Goal: Task Accomplishment & Management: Use online tool/utility

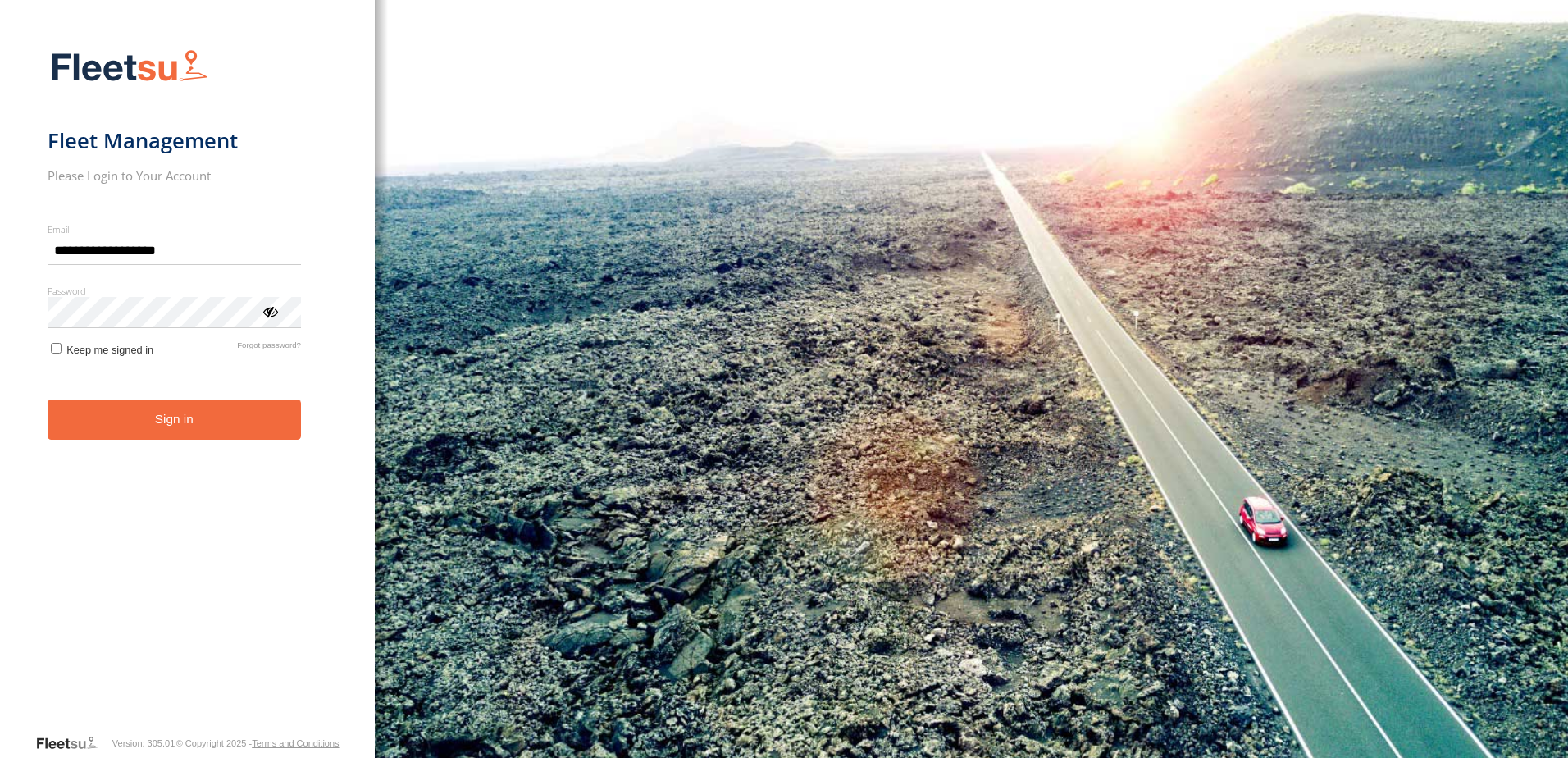
click at [164, 417] on button "Sign in" at bounding box center [174, 419] width 253 height 40
click at [181, 421] on button "Sign in" at bounding box center [174, 419] width 253 height 40
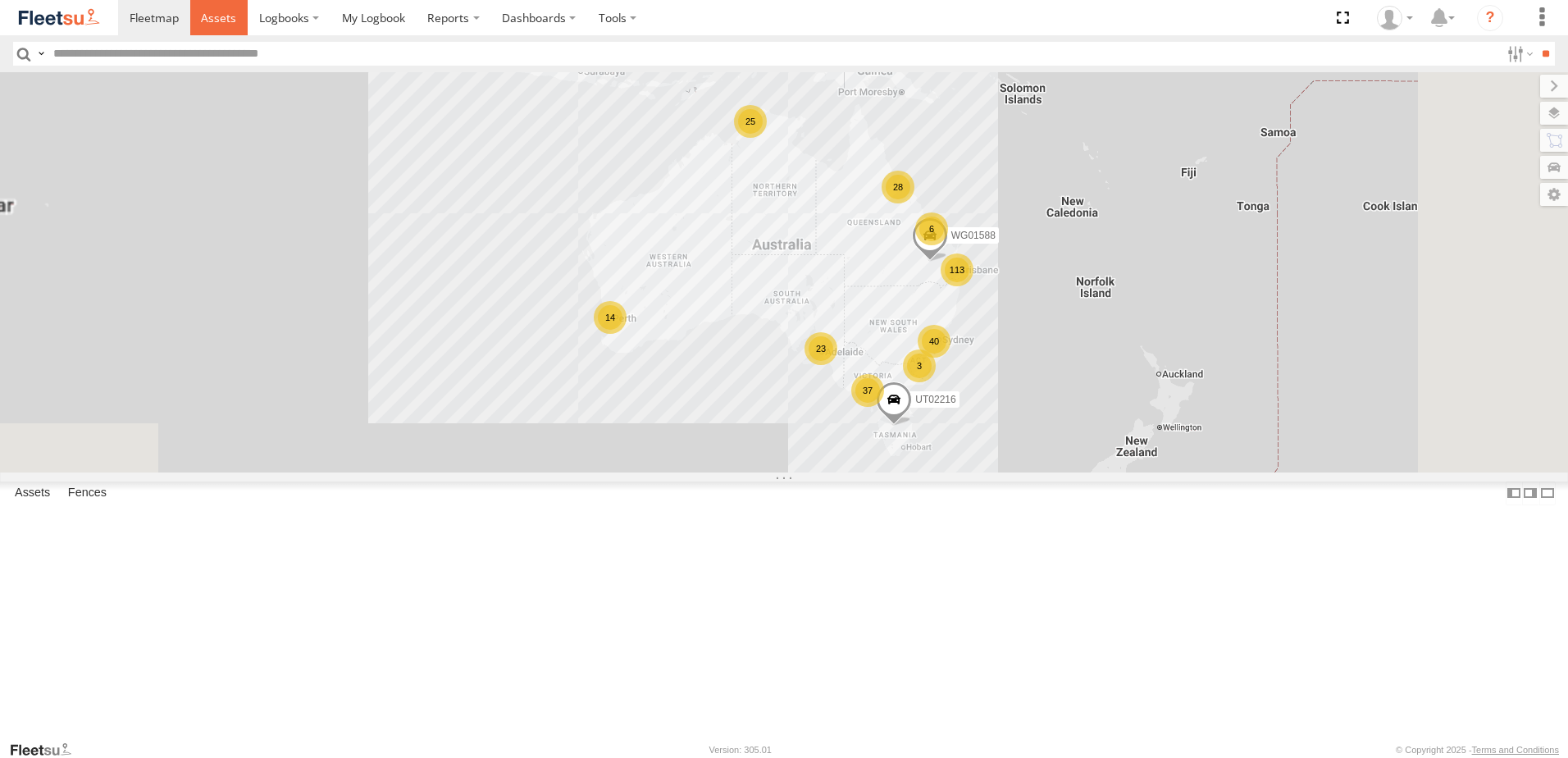
click at [219, 13] on span at bounding box center [218, 18] width 36 height 16
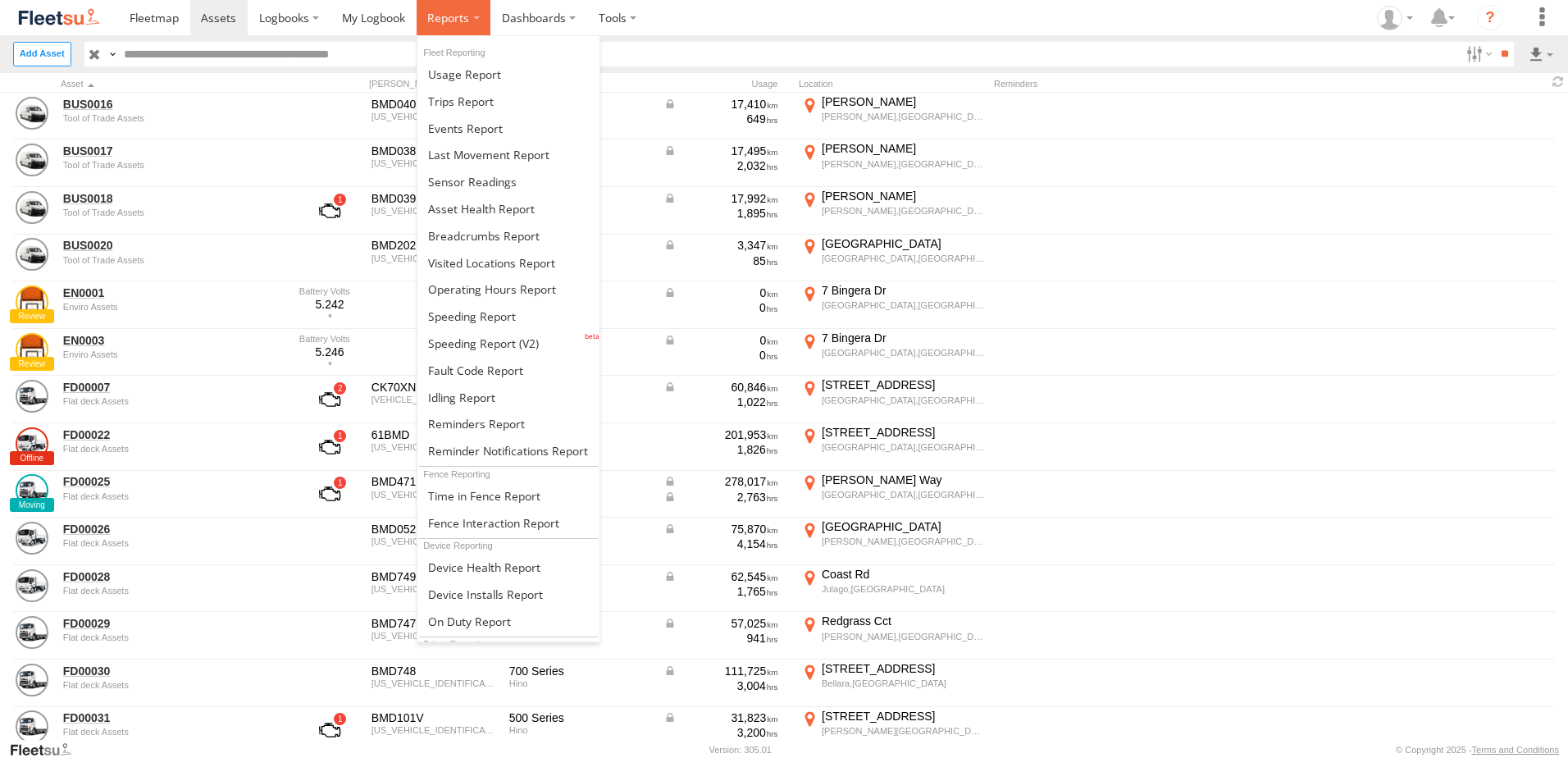
click at [451, 15] on span at bounding box center [448, 18] width 42 height 16
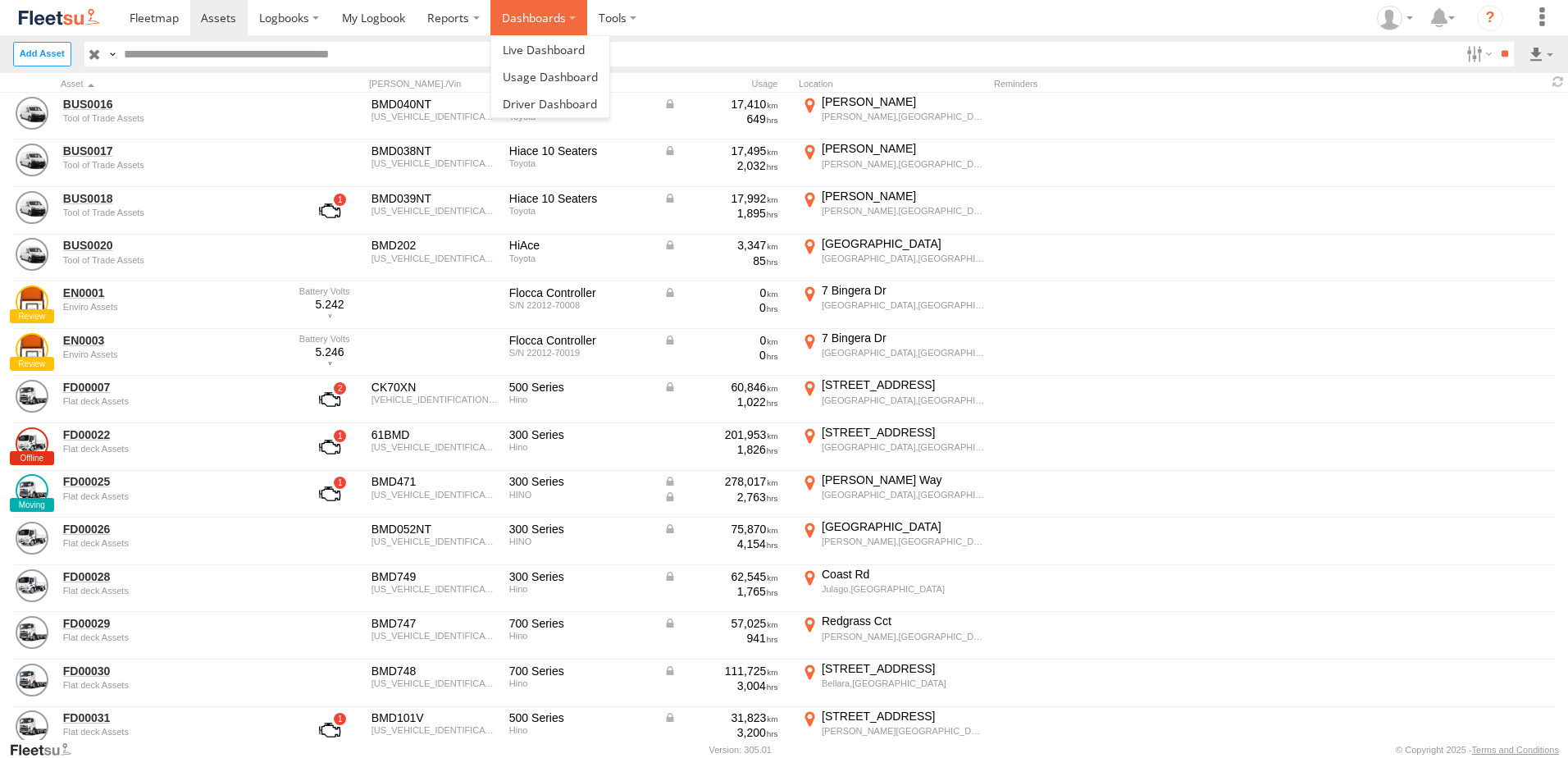
click at [516, 10] on label "Dashboards" at bounding box center [538, 18] width 96 height 36
click at [538, 47] on span at bounding box center [543, 50] width 82 height 16
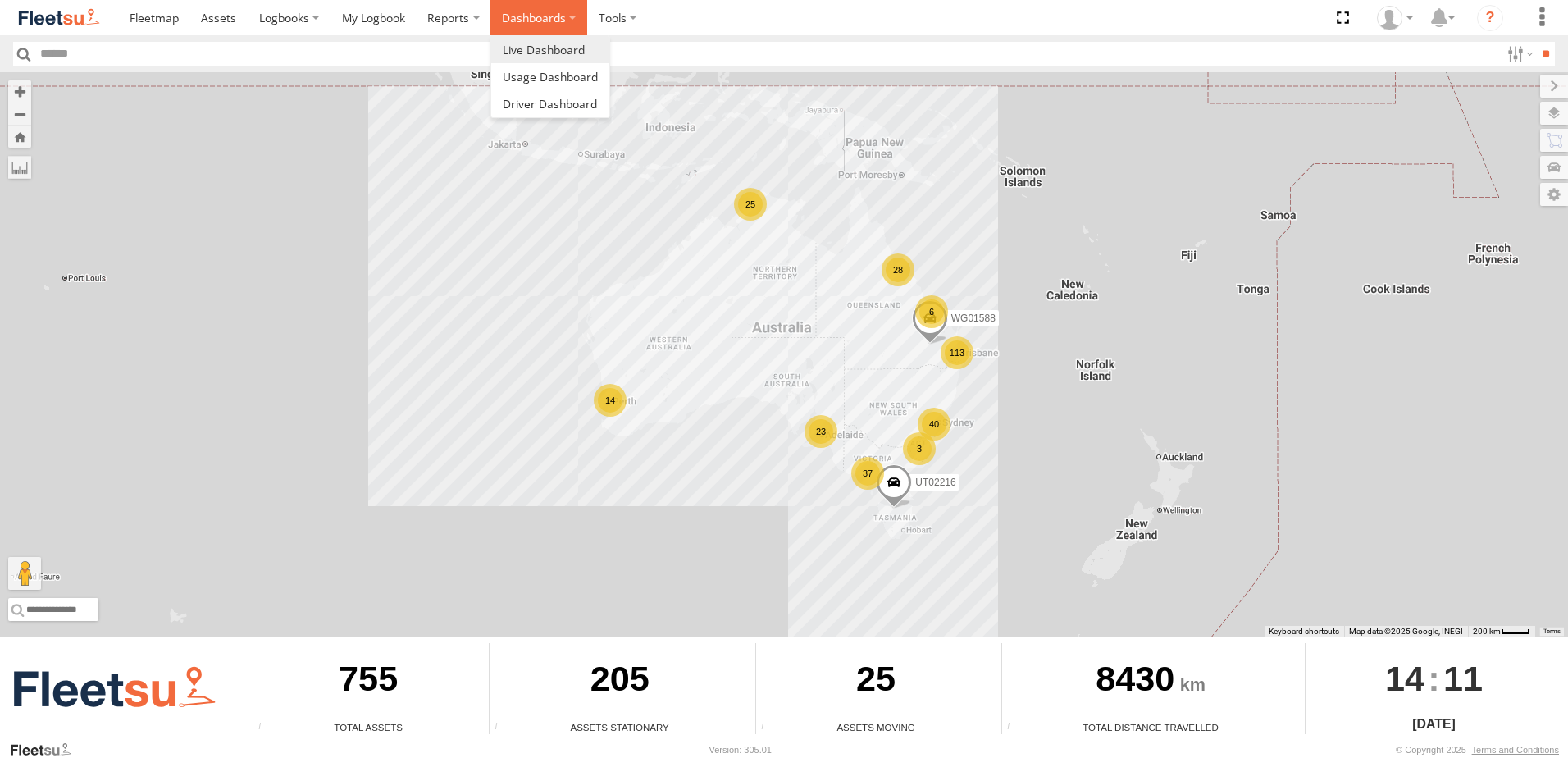
click at [558, 21] on label "Dashboards" at bounding box center [538, 18] width 96 height 36
click at [555, 105] on span at bounding box center [549, 104] width 94 height 16
click at [554, 18] on label "Dashboards" at bounding box center [538, 18] width 96 height 36
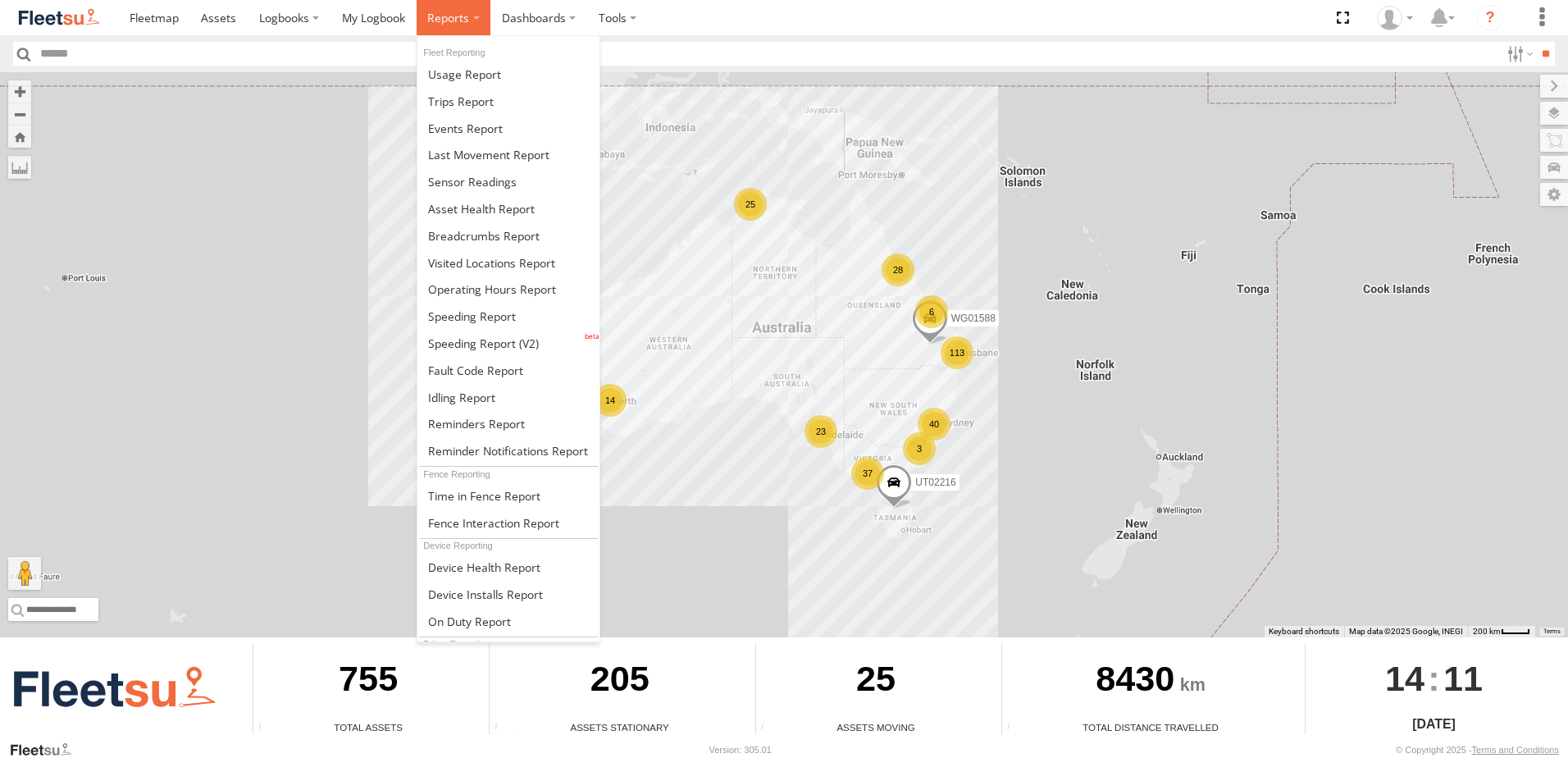
click at [449, 14] on span at bounding box center [448, 18] width 42 height 16
click at [477, 76] on span at bounding box center [465, 75] width 73 height 16
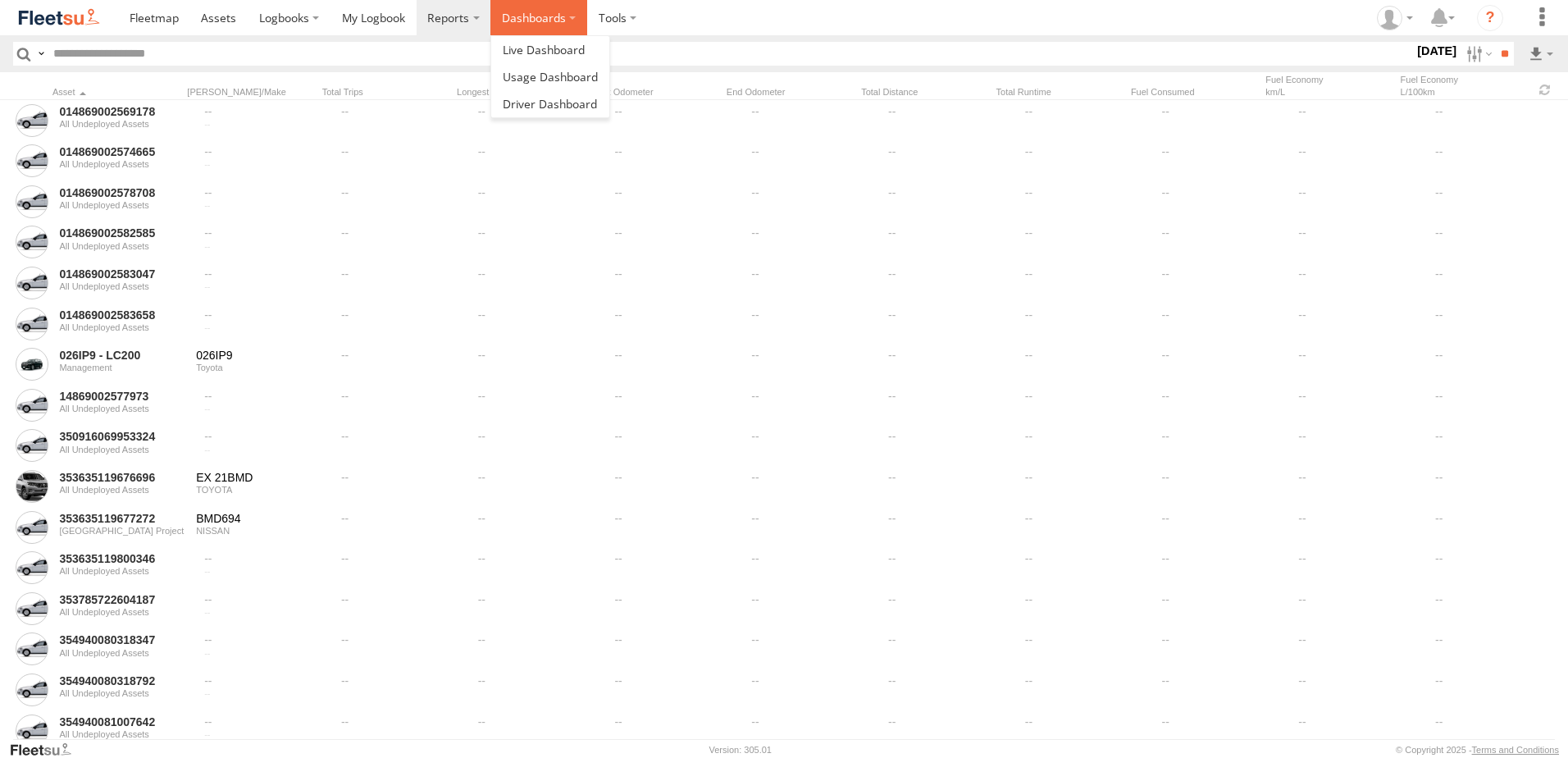
click at [525, 17] on label "Dashboards" at bounding box center [538, 18] width 96 height 36
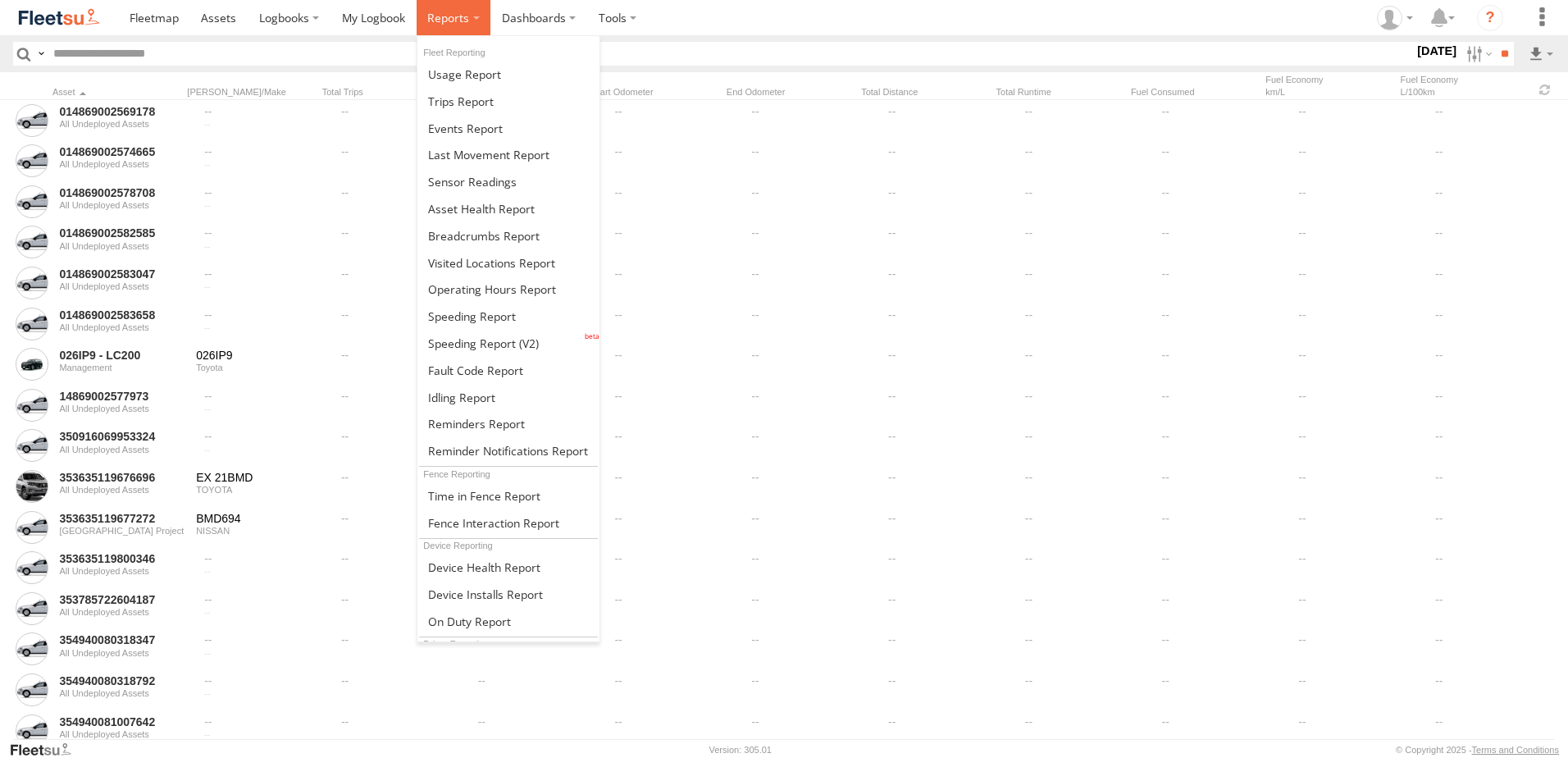
click at [444, 21] on span at bounding box center [448, 18] width 42 height 16
click at [506, 203] on span at bounding box center [481, 209] width 106 height 16
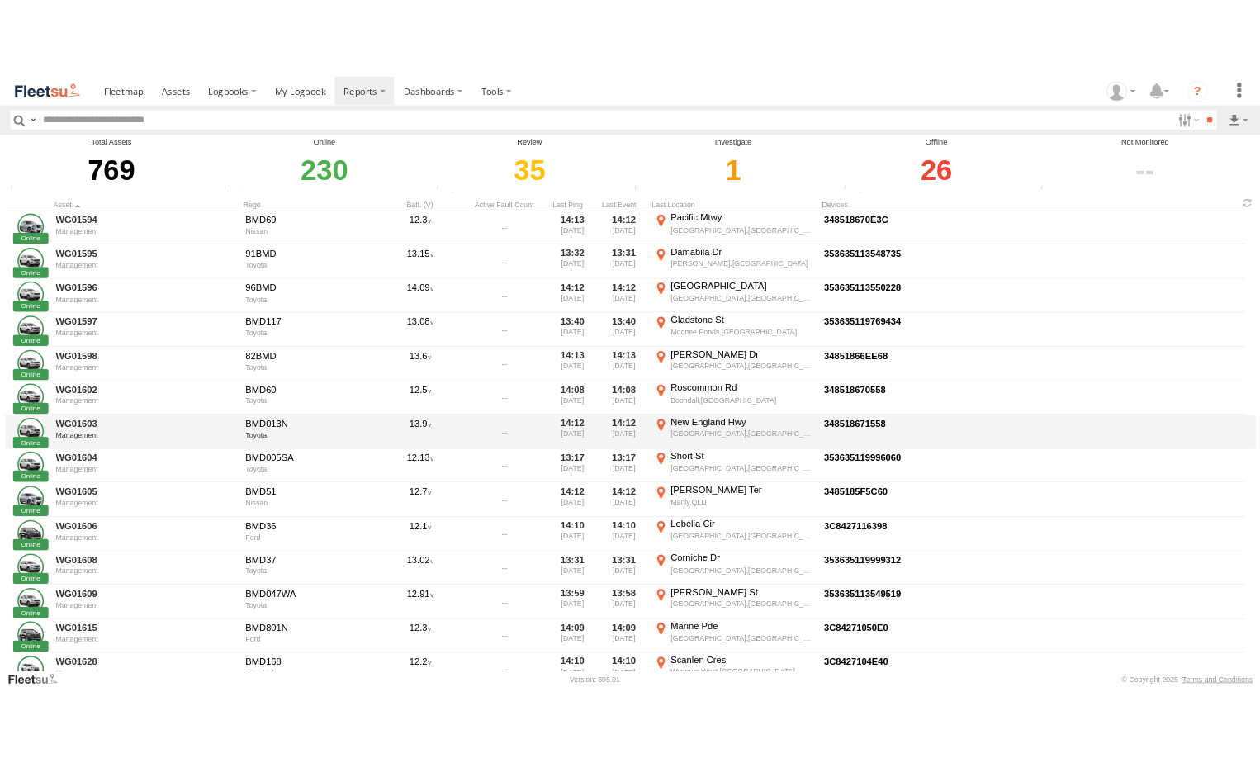
scroll to position [11729, 0]
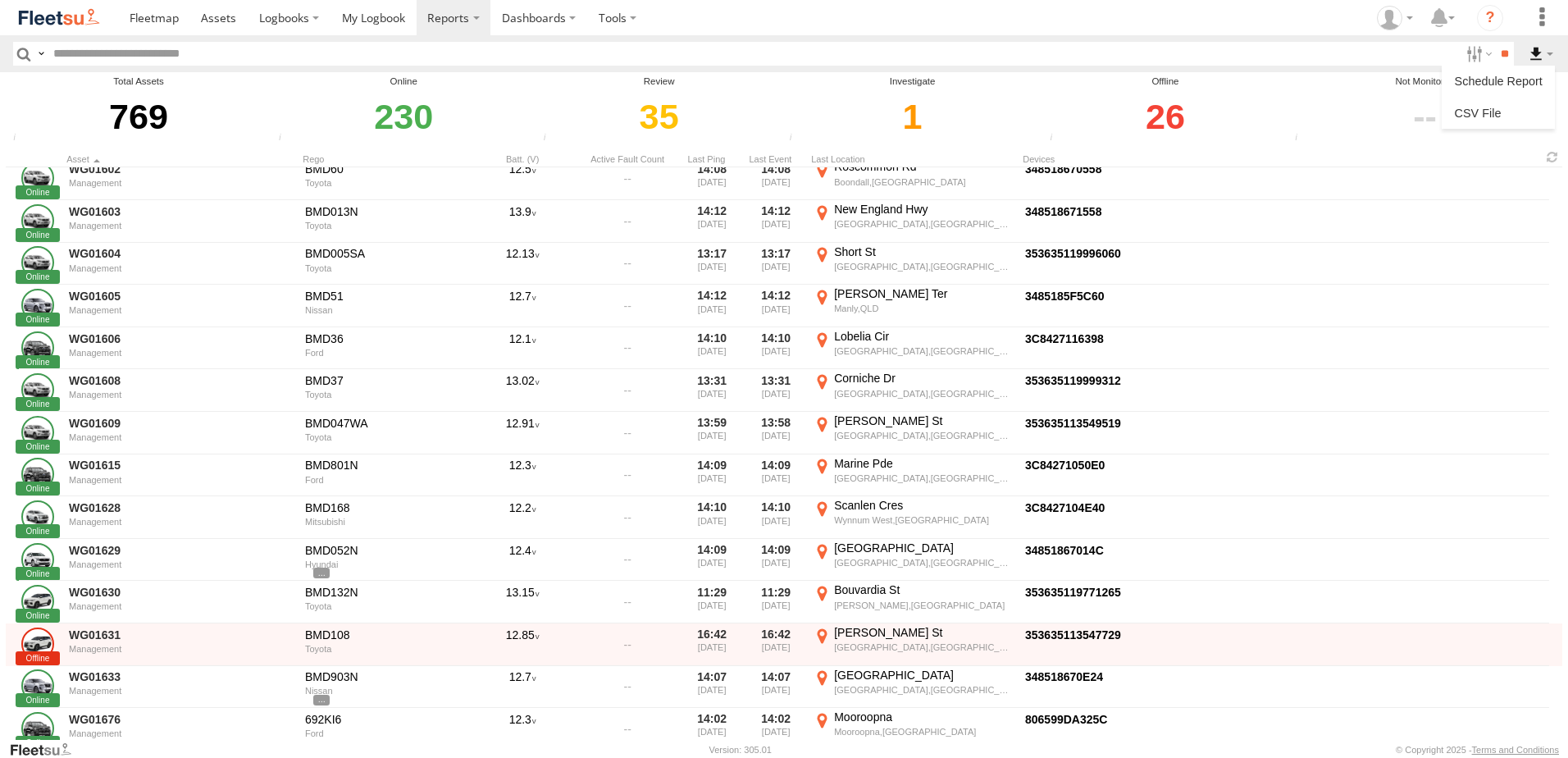
click at [1534, 55] on label at bounding box center [1541, 54] width 28 height 24
click at [1487, 115] on link at bounding box center [1498, 113] width 100 height 25
